Goal: Navigation & Orientation: Find specific page/section

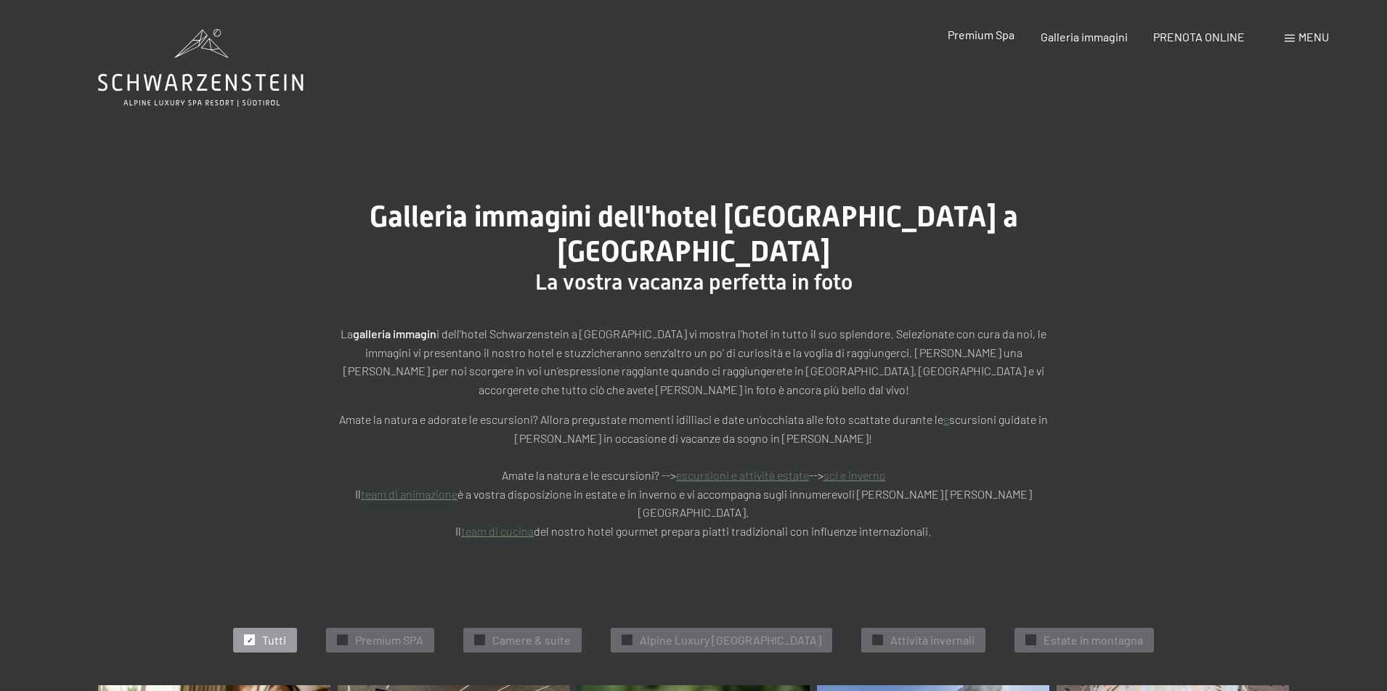
click at [982, 35] on span "Premium Spa" at bounding box center [980, 35] width 67 height 14
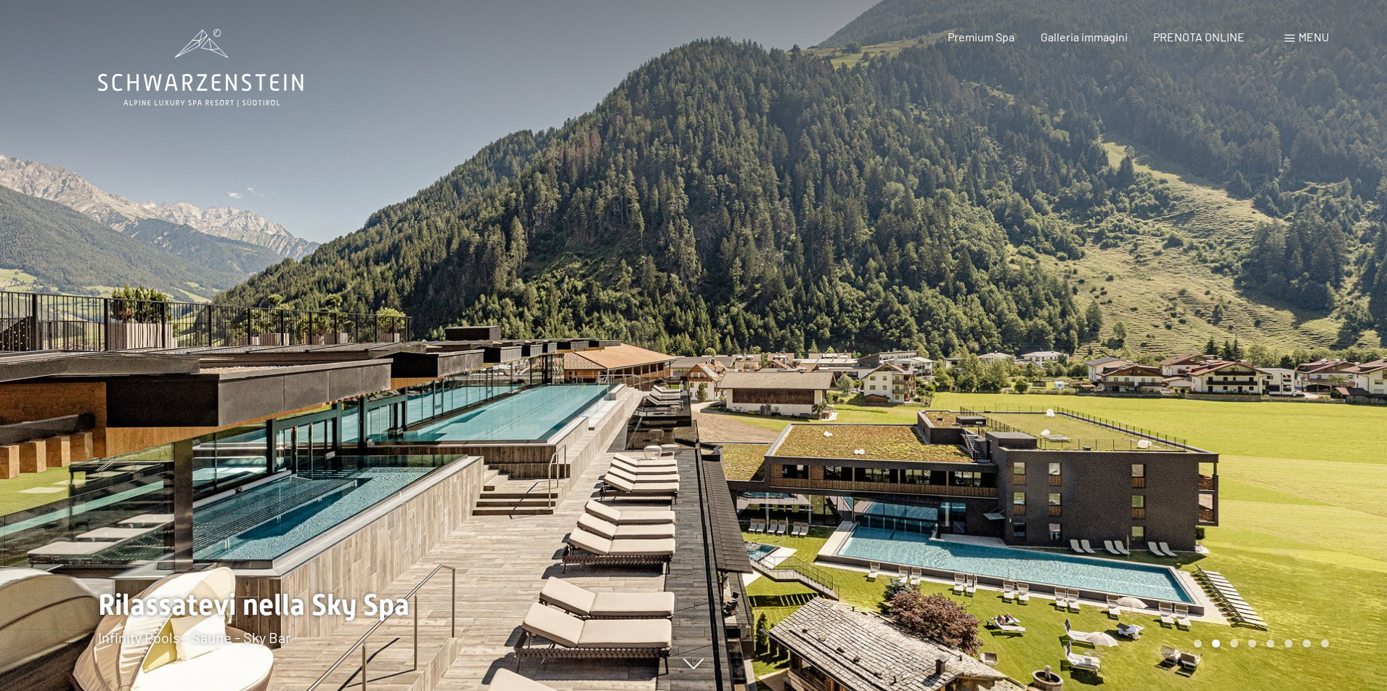
click at [175, 87] on icon at bounding box center [200, 82] width 205 height 17
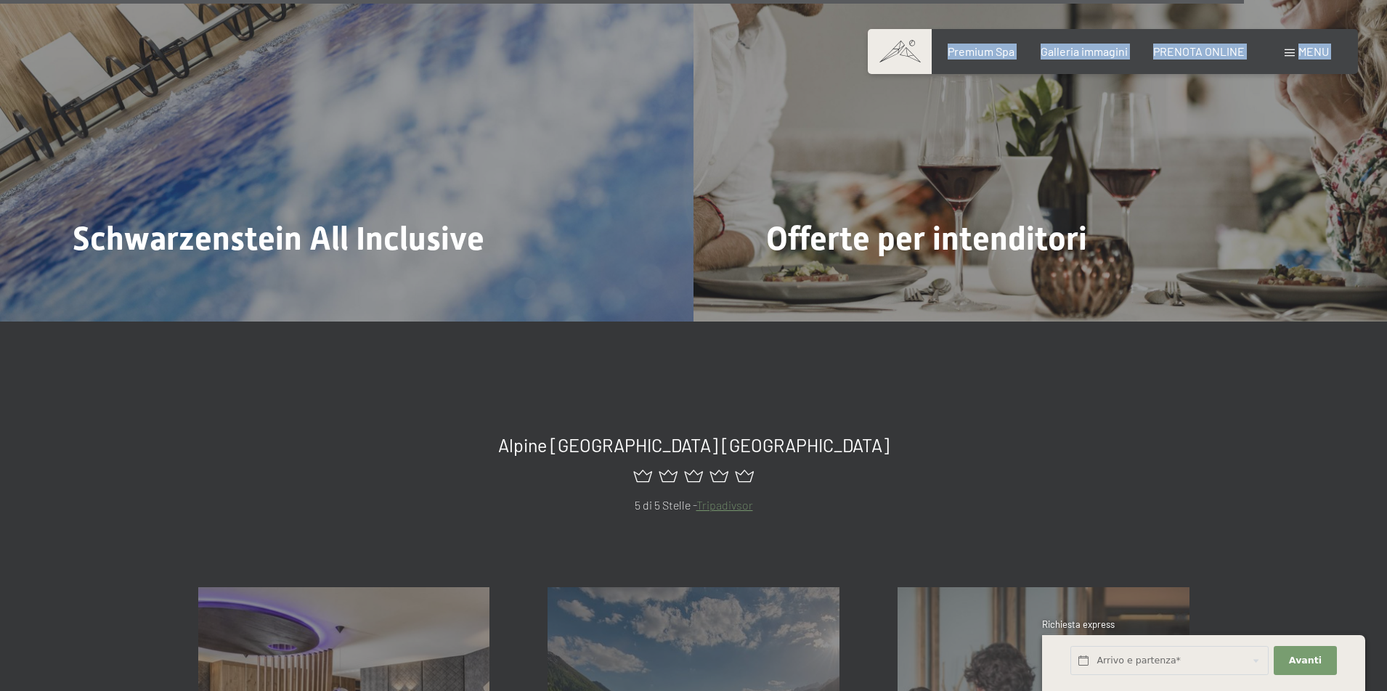
scroll to position [6563, 0]
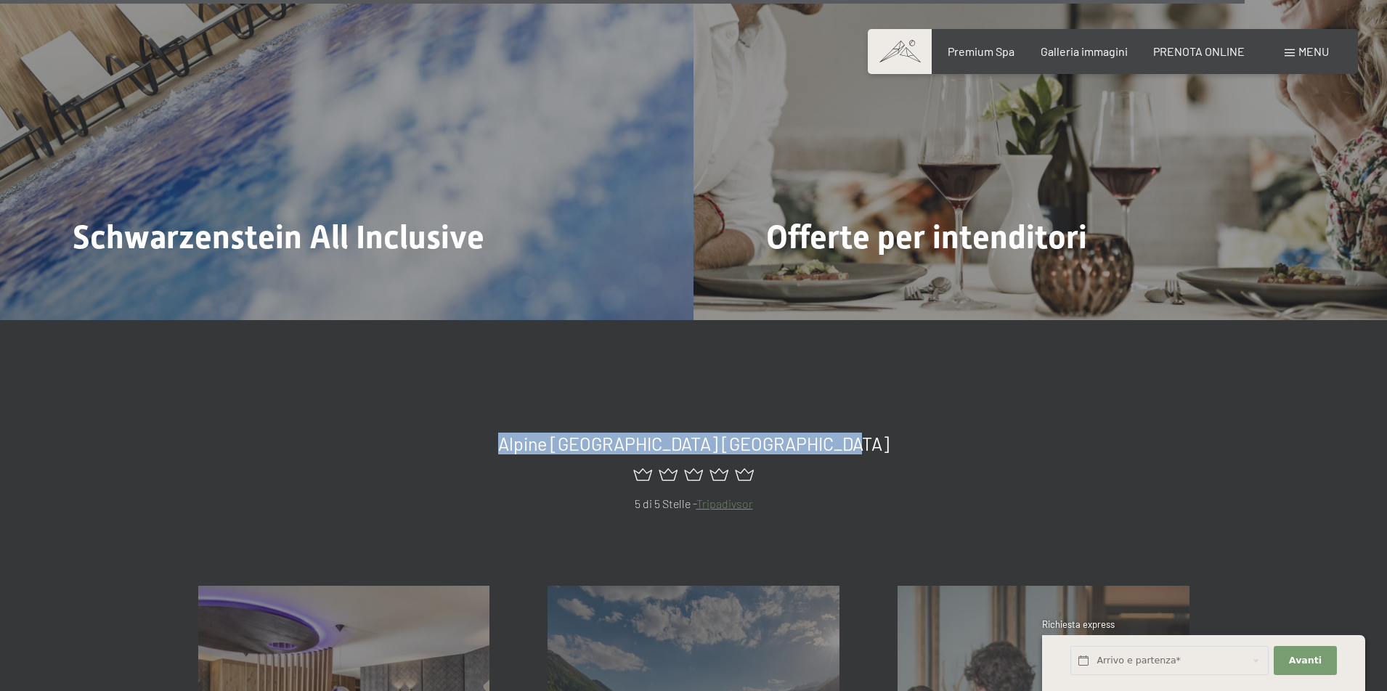
drag, startPoint x: 862, startPoint y: 408, endPoint x: 528, endPoint y: 405, distance: 334.7
click at [528, 433] on h2 "Alpine Luxury Spa Resort Schwarzenstein" at bounding box center [693, 444] width 991 height 22
copy span "Alpine Luxury Spa Resort Schwarzenstein"
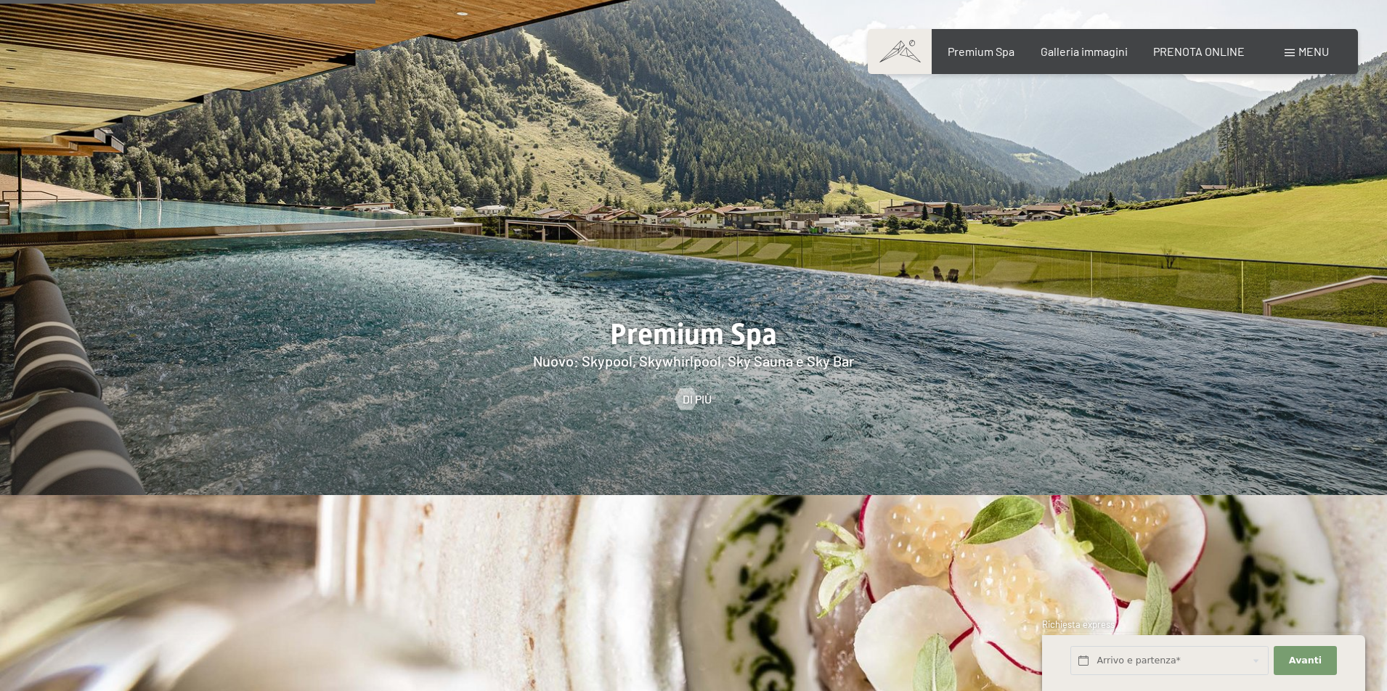
scroll to position [2203, 0]
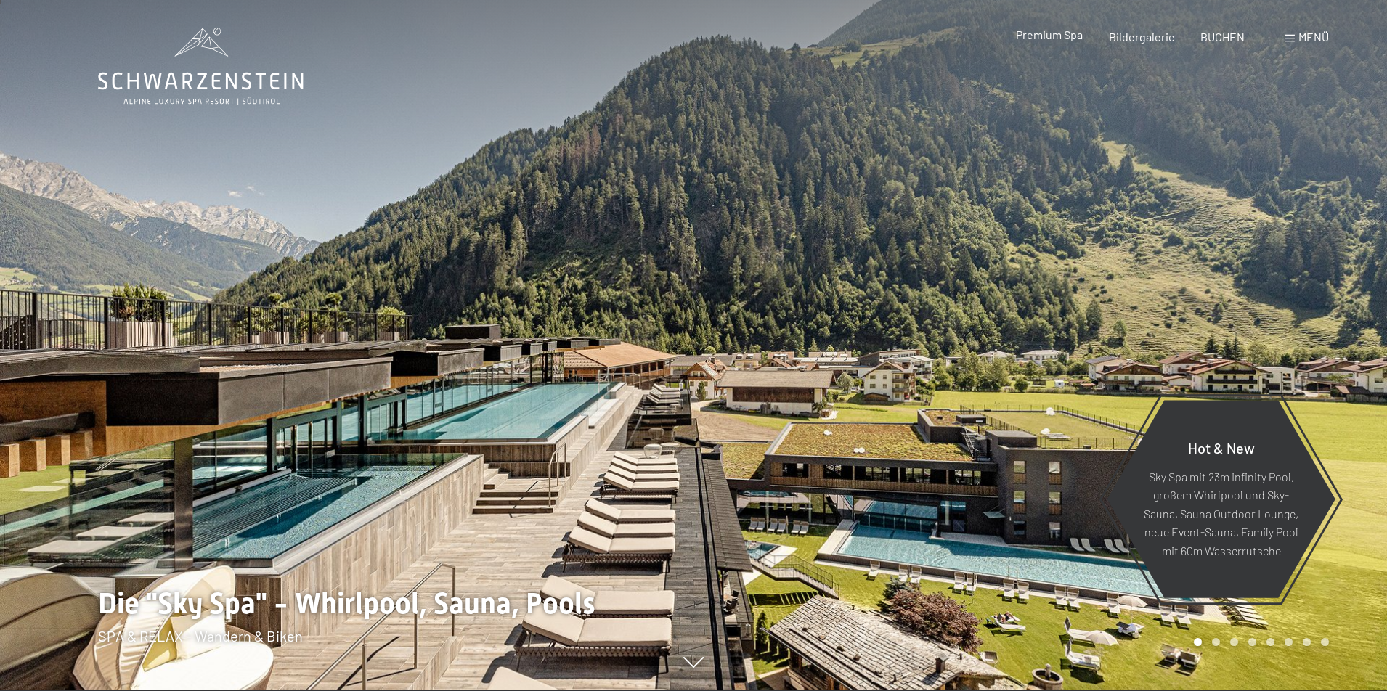
click at [1070, 38] on span "Premium Spa" at bounding box center [1049, 35] width 67 height 14
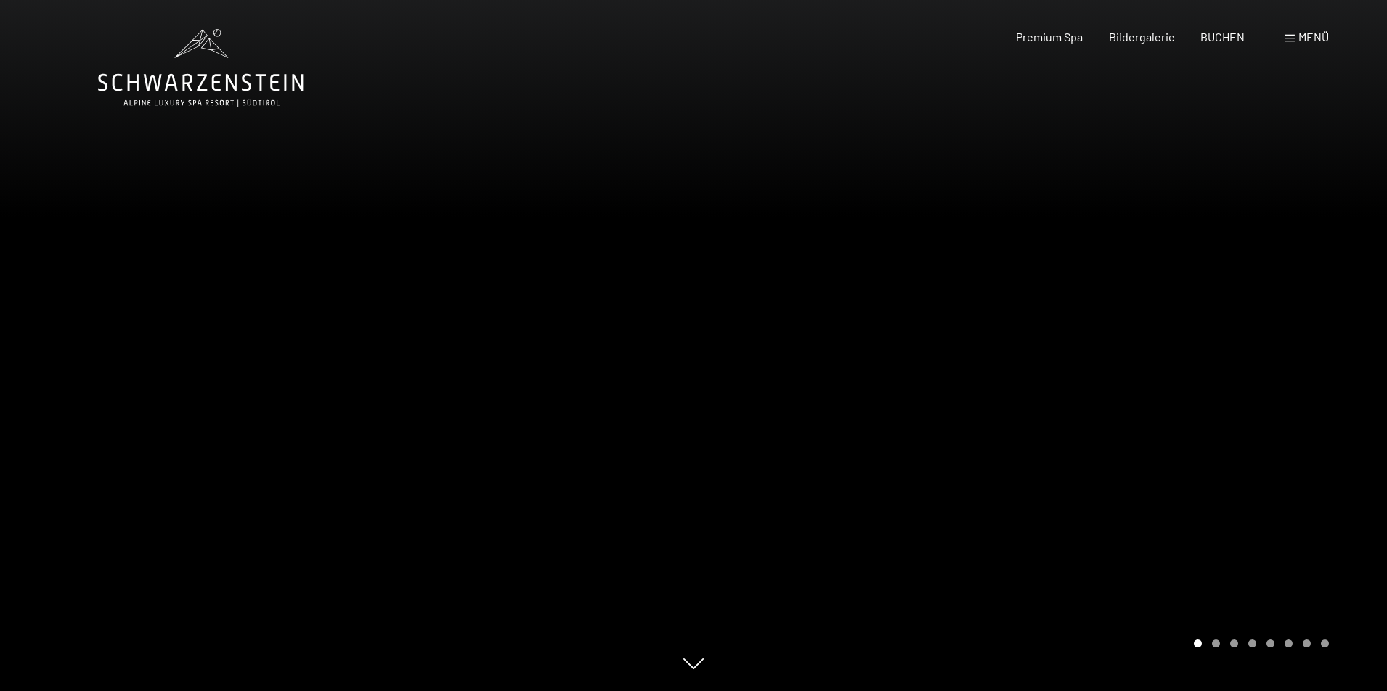
click at [1213, 646] on div "Carousel Pagination" at bounding box center [1258, 644] width 140 height 8
click at [1219, 644] on div "Carousel Page 2" at bounding box center [1216, 644] width 8 height 8
click at [1299, 38] on span "Menü" at bounding box center [1313, 37] width 30 height 14
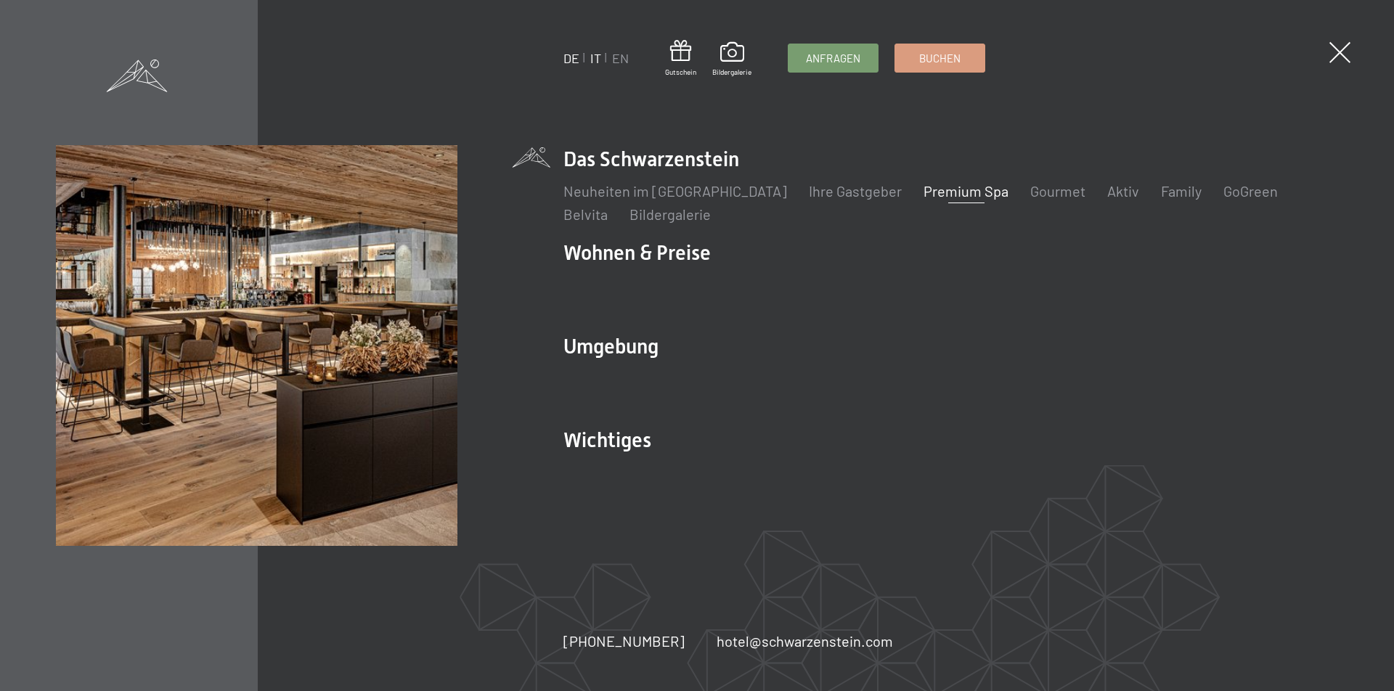
click at [597, 62] on link "IT" at bounding box center [595, 58] width 11 height 16
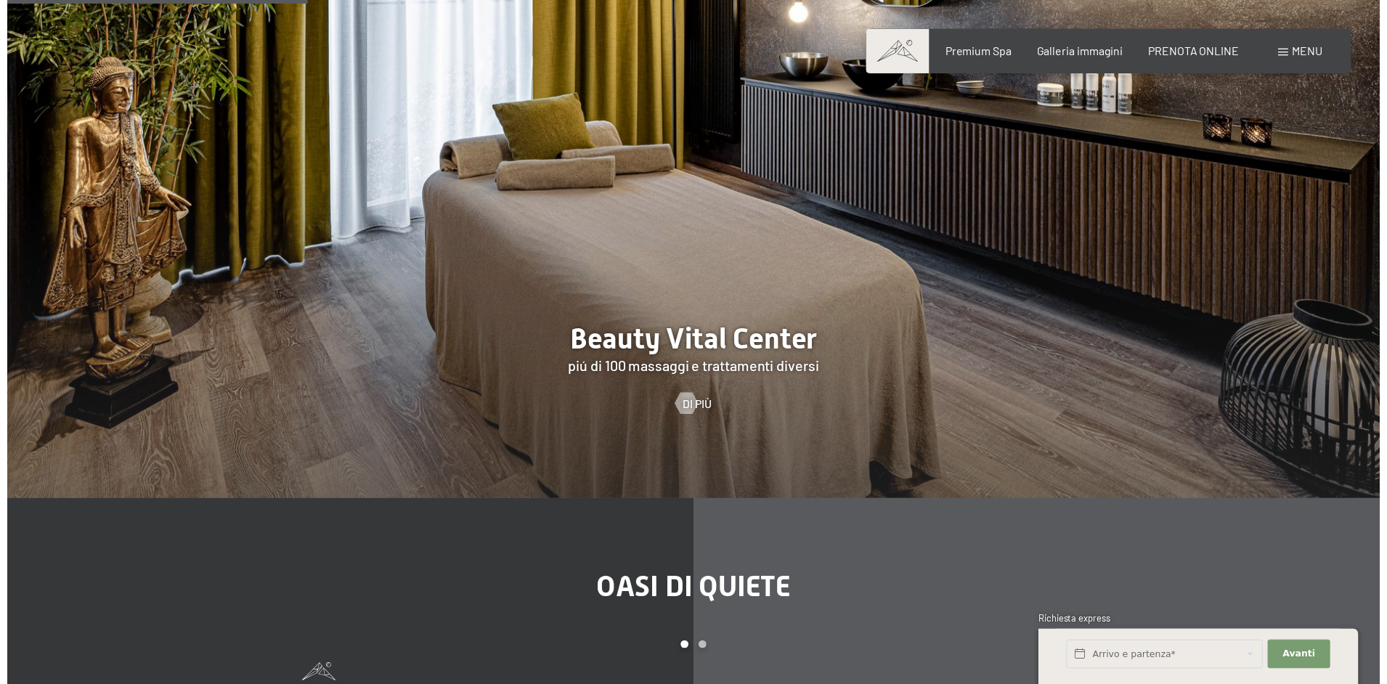
scroll to position [1924, 0]
